Goal: Obtain resource: Obtain resource

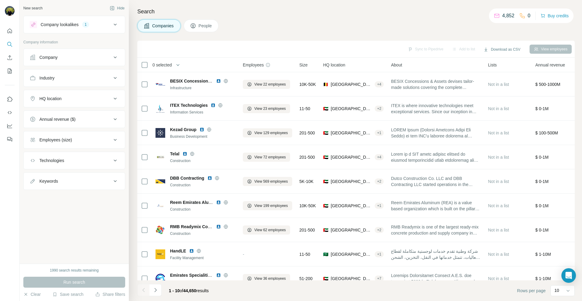
click at [86, 77] on div "Industry" at bounding box center [71, 78] width 82 height 6
click at [77, 97] on div "HQ location" at bounding box center [71, 99] width 82 height 6
click at [75, 115] on input "text" at bounding box center [74, 113] width 89 height 11
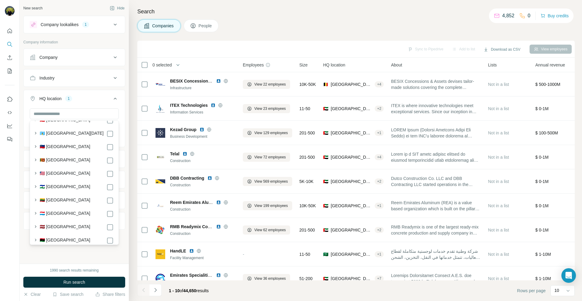
scroll to position [1676, 0]
click at [58, 111] on input "text" at bounding box center [74, 113] width 89 height 11
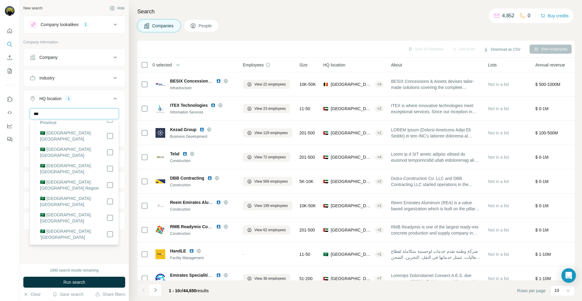
scroll to position [0, 0]
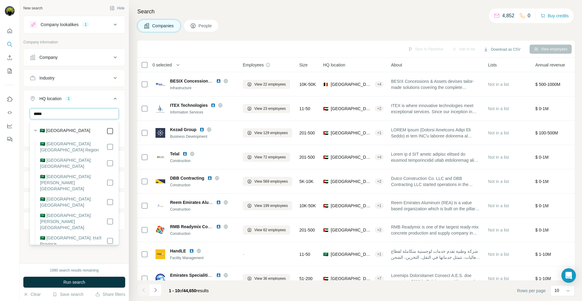
type input "*****"
click at [89, 100] on div "HQ location 2" at bounding box center [71, 99] width 82 height 6
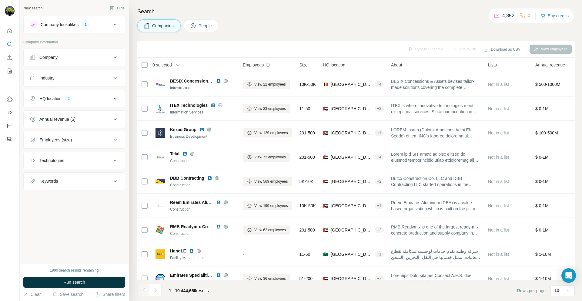
click at [72, 82] on button "Industry" at bounding box center [74, 78] width 101 height 15
click at [72, 92] on input at bounding box center [71, 93] width 75 height 7
click at [55, 95] on input at bounding box center [71, 93] width 75 height 7
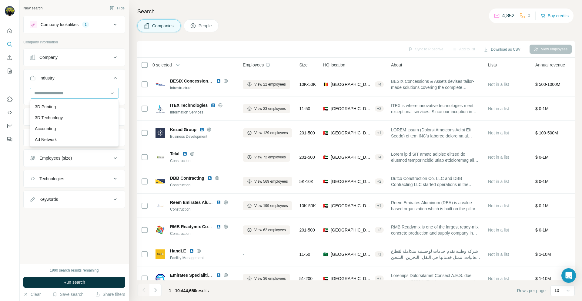
click at [55, 95] on input at bounding box center [71, 93] width 75 height 7
type input "*"
type input "*****"
drag, startPoint x: 51, startPoint y: 93, endPoint x: 34, endPoint y: 94, distance: 17.0
click at [34, 94] on input "*****" at bounding box center [71, 93] width 75 height 7
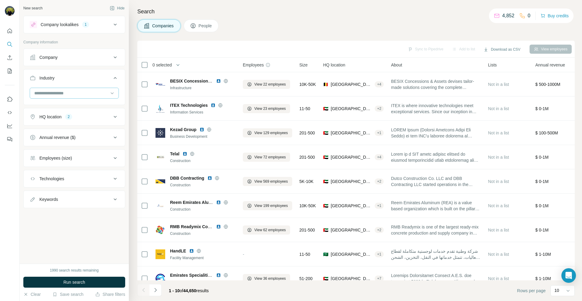
click at [41, 94] on input at bounding box center [71, 93] width 75 height 7
click at [42, 92] on input at bounding box center [71, 93] width 75 height 7
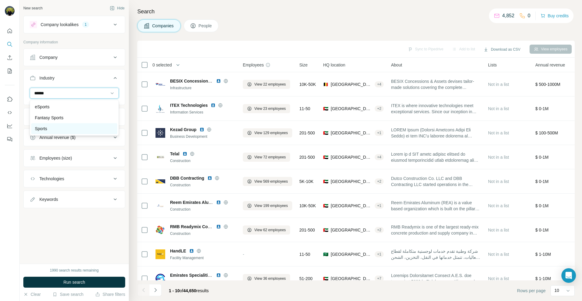
type input "******"
click at [42, 131] on p "Sports" at bounding box center [41, 129] width 12 height 6
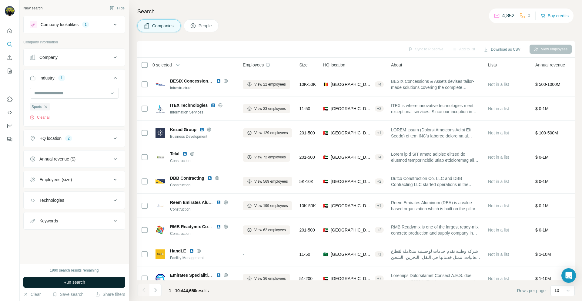
click at [64, 282] on span "Run search" at bounding box center [74, 282] width 22 height 6
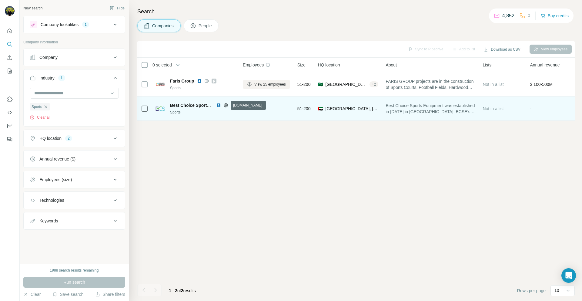
click at [226, 106] on icon at bounding box center [226, 105] width 5 height 5
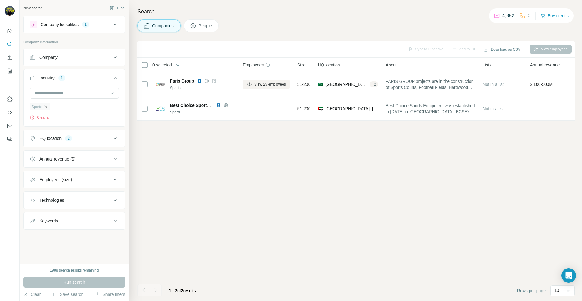
click at [46, 107] on icon "button" at bounding box center [45, 106] width 5 height 5
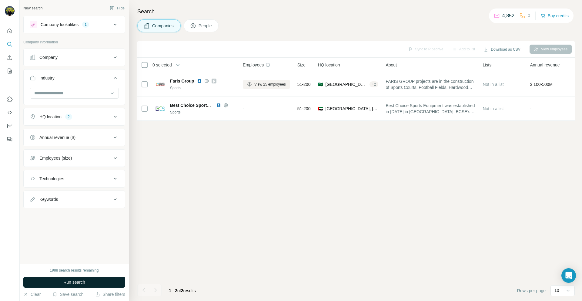
click at [68, 281] on span "Run search" at bounding box center [74, 282] width 22 height 6
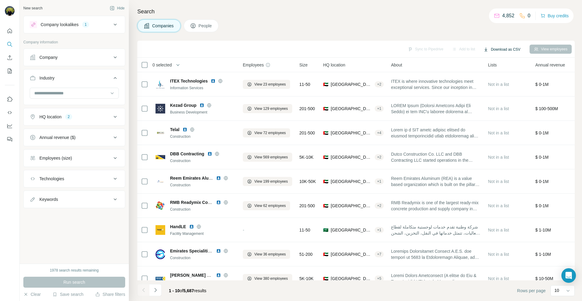
click at [494, 49] on button "Download as CSV" at bounding box center [502, 49] width 45 height 9
click at [428, 25] on div "Companies People" at bounding box center [356, 25] width 438 height 13
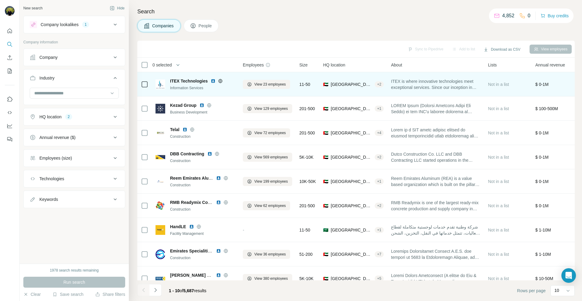
click at [198, 81] on span "ITEX Technologies" at bounding box center [189, 81] width 38 height 6
click at [220, 80] on icon at bounding box center [220, 81] width 5 height 5
click at [213, 81] on img at bounding box center [213, 81] width 5 height 5
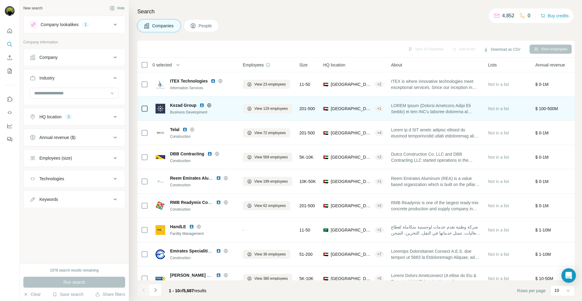
click at [209, 104] on icon at bounding box center [210, 105] width 2 height 4
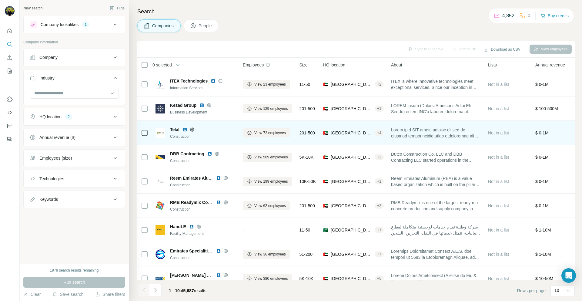
click at [186, 128] on img at bounding box center [185, 129] width 5 height 5
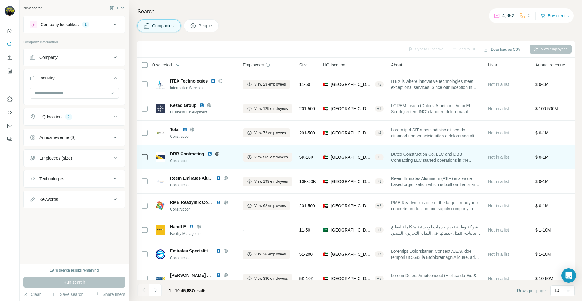
click at [217, 155] on icon at bounding box center [217, 154] width 2 height 4
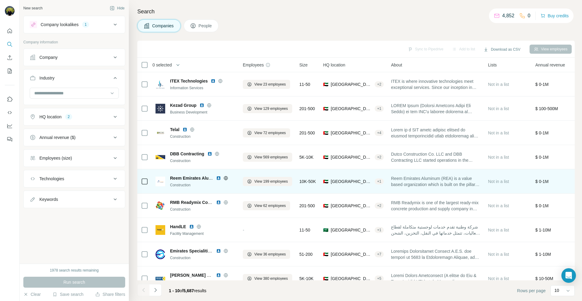
click at [224, 178] on icon at bounding box center [226, 178] width 4 height 0
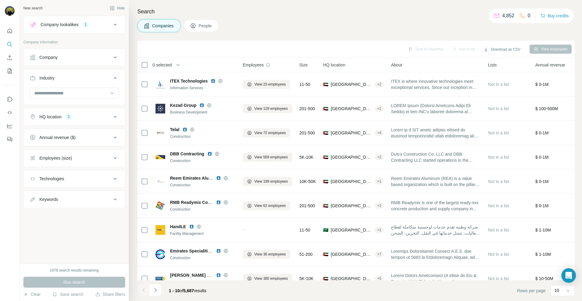
click at [94, 120] on button "HQ location 2" at bounding box center [74, 116] width 101 height 15
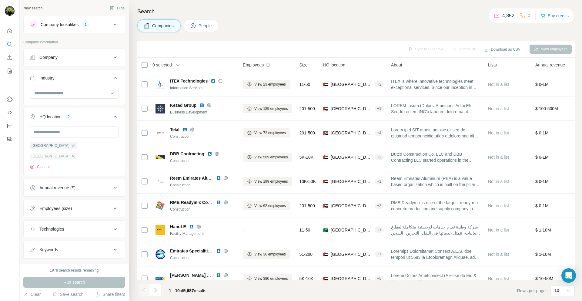
click at [76, 154] on icon "button" at bounding box center [73, 156] width 5 height 5
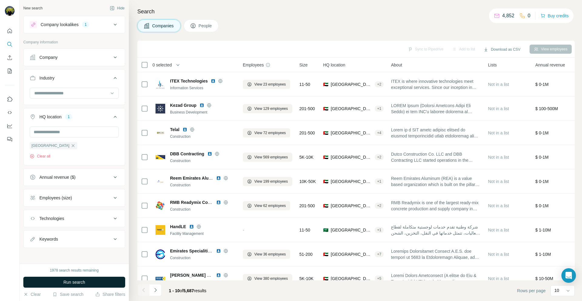
click at [76, 283] on span "Run search" at bounding box center [74, 282] width 22 height 6
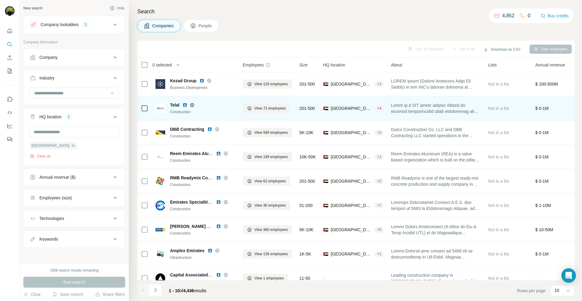
scroll to position [26, 0]
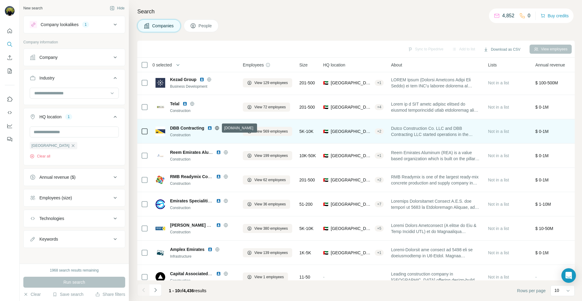
click at [217, 128] on icon at bounding box center [217, 128] width 4 height 0
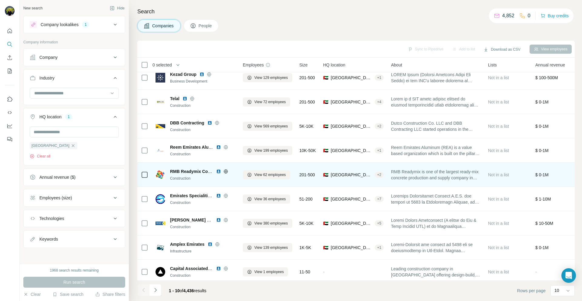
scroll to position [35, 0]
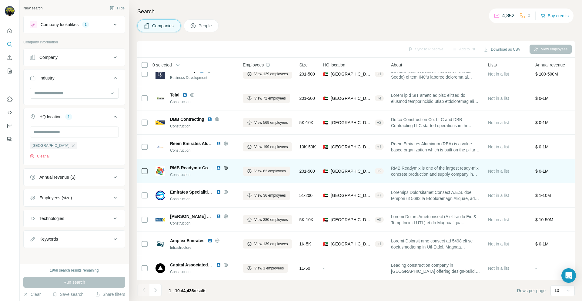
click at [225, 167] on icon at bounding box center [226, 167] width 4 height 0
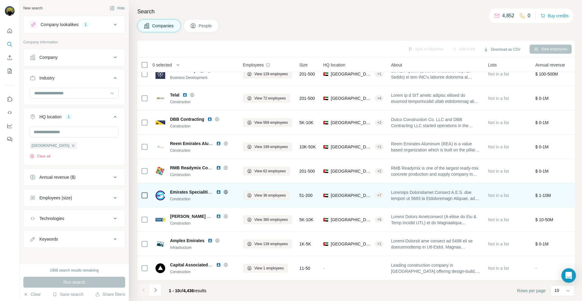
click at [225, 192] on icon at bounding box center [226, 192] width 5 height 5
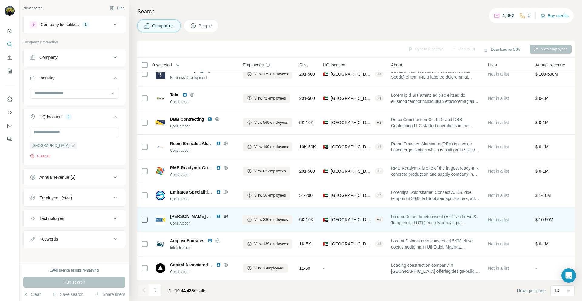
click at [226, 217] on icon at bounding box center [226, 216] width 5 height 5
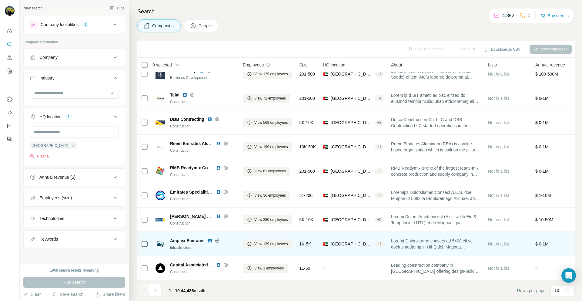
click at [217, 240] on icon at bounding box center [218, 240] width 2 height 4
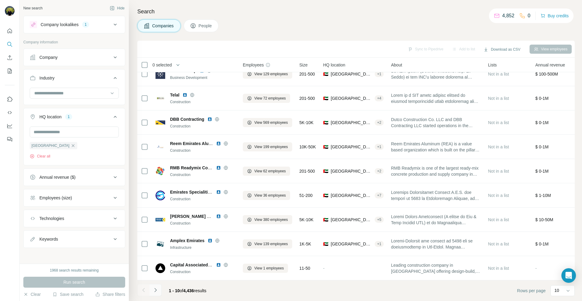
click at [156, 291] on icon "Navigate to next page" at bounding box center [156, 290] width 6 height 6
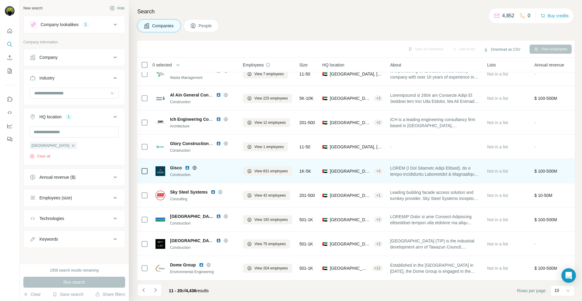
scroll to position [0, 0]
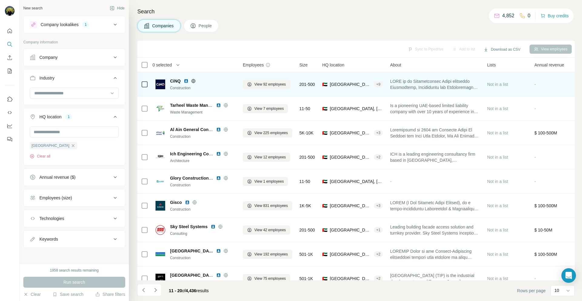
click at [195, 80] on icon at bounding box center [193, 81] width 5 height 5
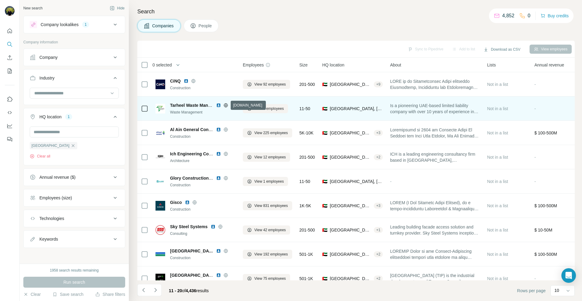
click at [225, 106] on icon at bounding box center [226, 105] width 5 height 5
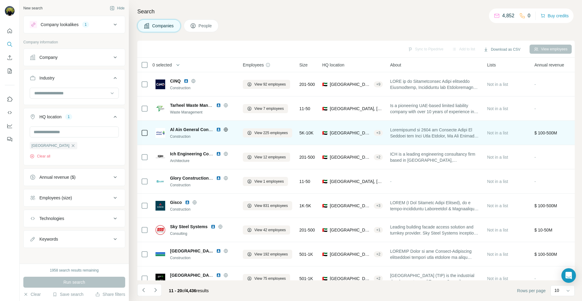
click at [226, 130] on icon at bounding box center [226, 129] width 5 height 5
